Goal: Information Seeking & Learning: Learn about a topic

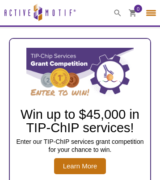
select select "[GEOGRAPHIC_DATA]"
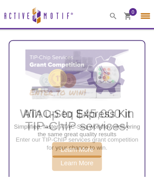
scroll to position [622, 0]
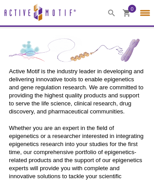
select select "[GEOGRAPHIC_DATA]"
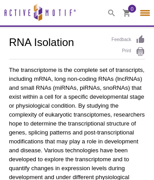
select select "[GEOGRAPHIC_DATA]"
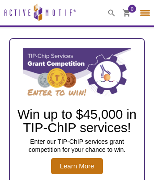
select select "[GEOGRAPHIC_DATA]"
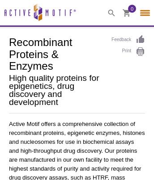
select select "[GEOGRAPHIC_DATA]"
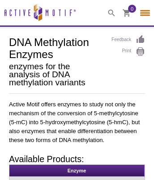
select select "[GEOGRAPHIC_DATA]"
